Goal: Transaction & Acquisition: Purchase product/service

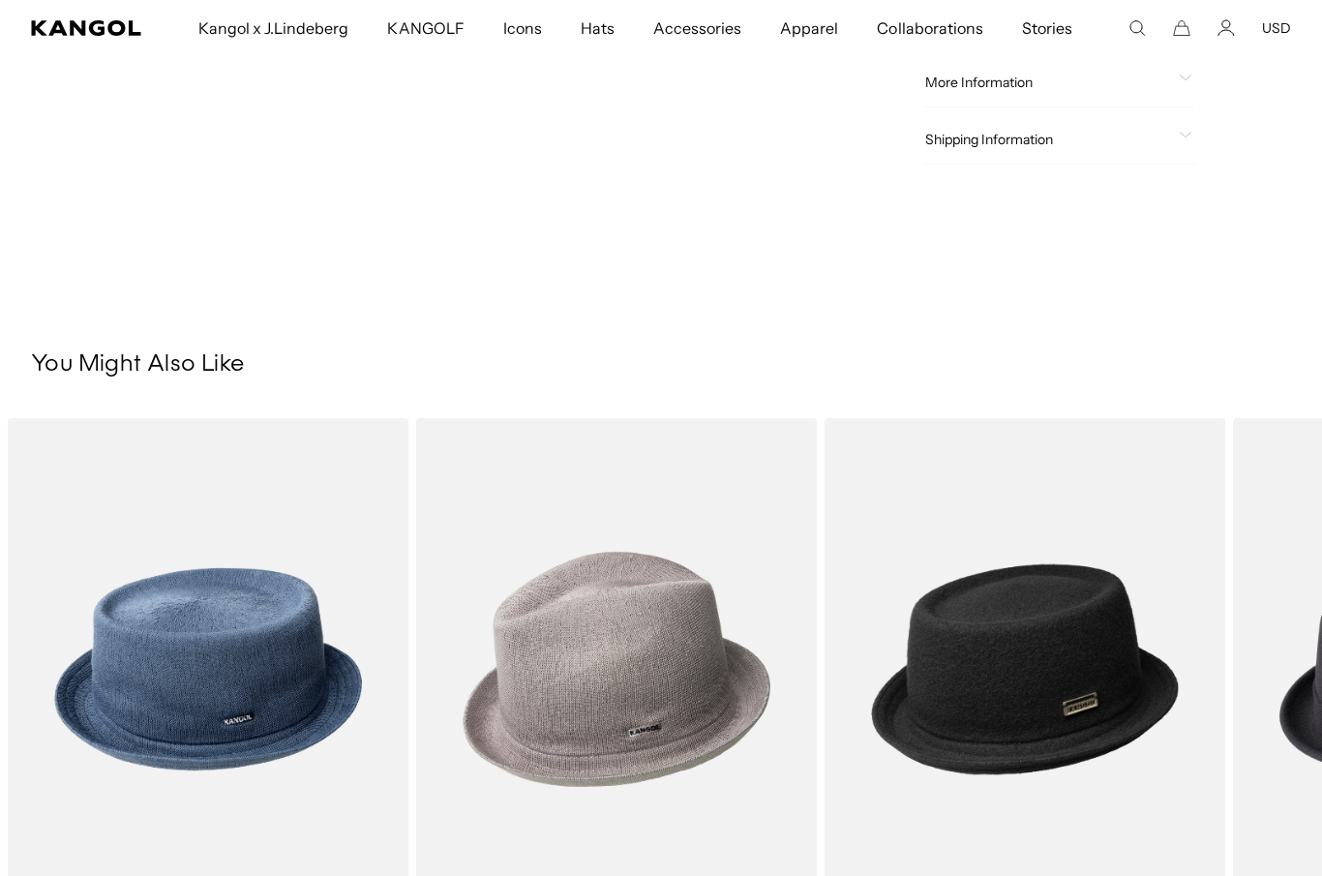
scroll to position [769, 0]
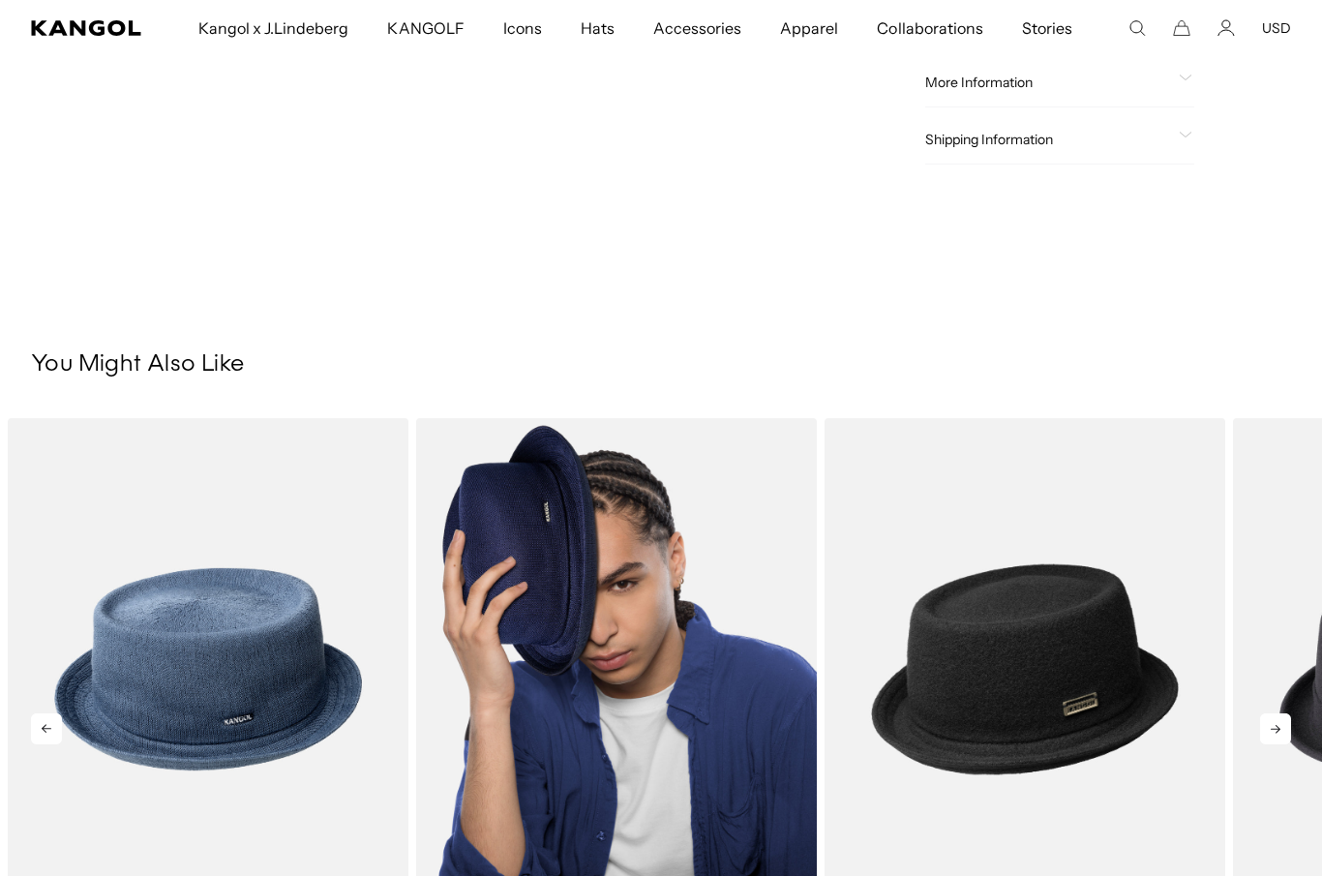
click at [594, 707] on img "2 of 5" at bounding box center [616, 669] width 401 height 503
